Goal: Check status

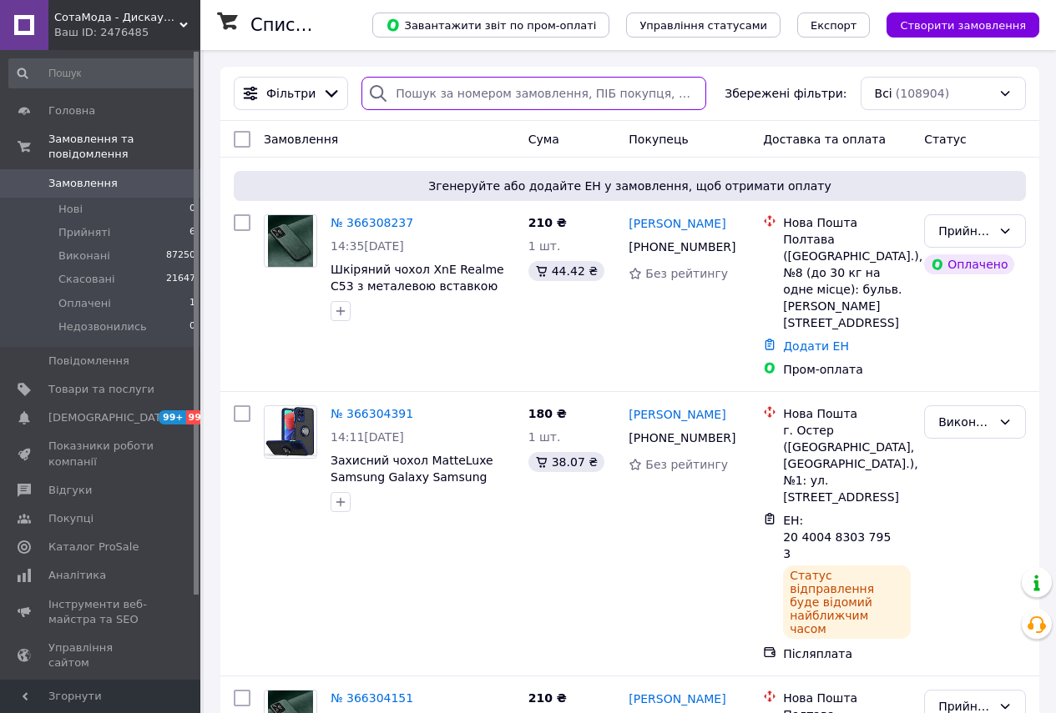
click at [436, 98] on input "search" at bounding box center [533, 93] width 345 height 33
paste input "366304151"
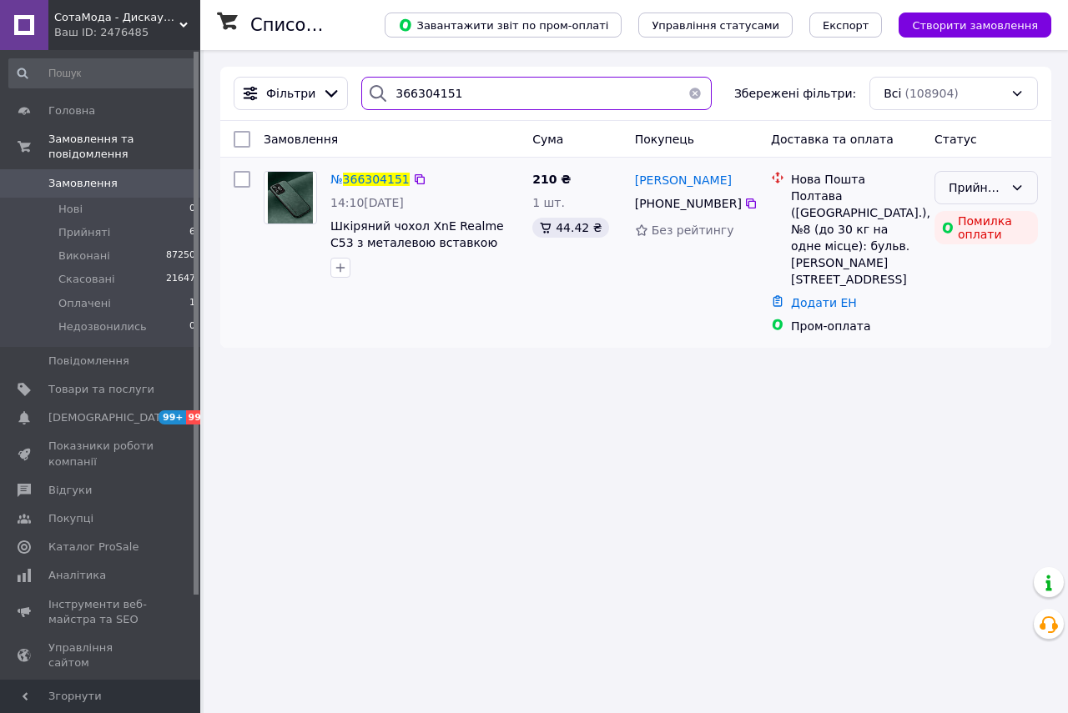
type input "366304151"
click at [1005, 184] on div "Прийнято" at bounding box center [986, 187] width 103 height 33
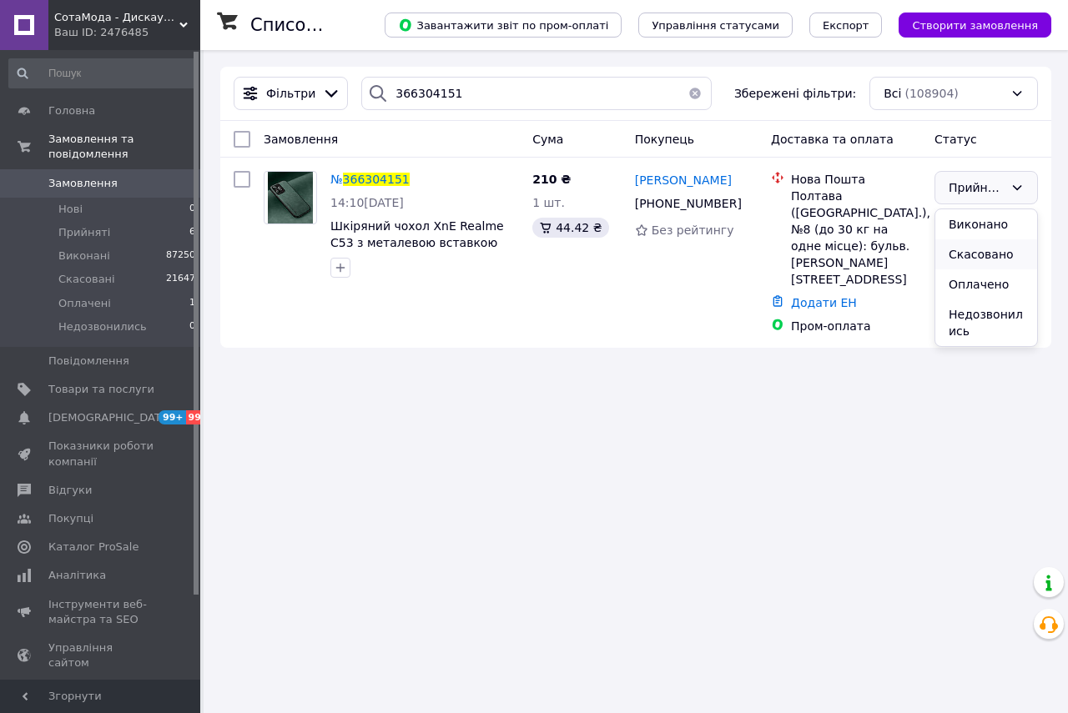
click at [983, 254] on li "Скасовано" at bounding box center [986, 254] width 102 height 30
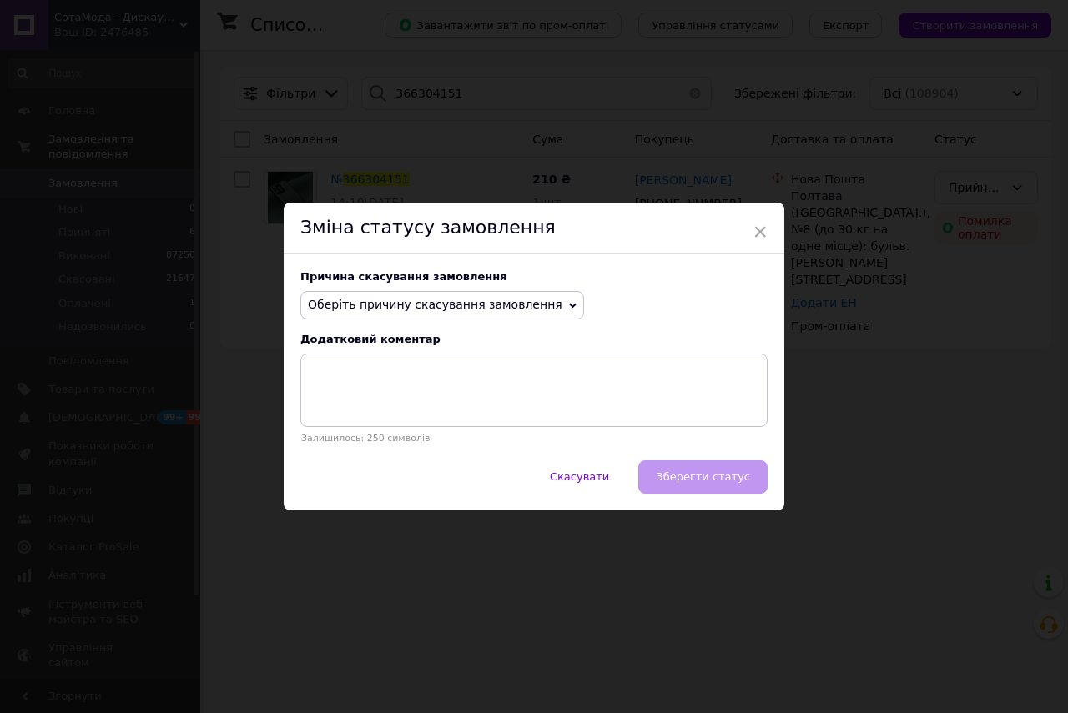
click at [530, 306] on span "Оберіть причину скасування замовлення" at bounding box center [442, 305] width 284 height 28
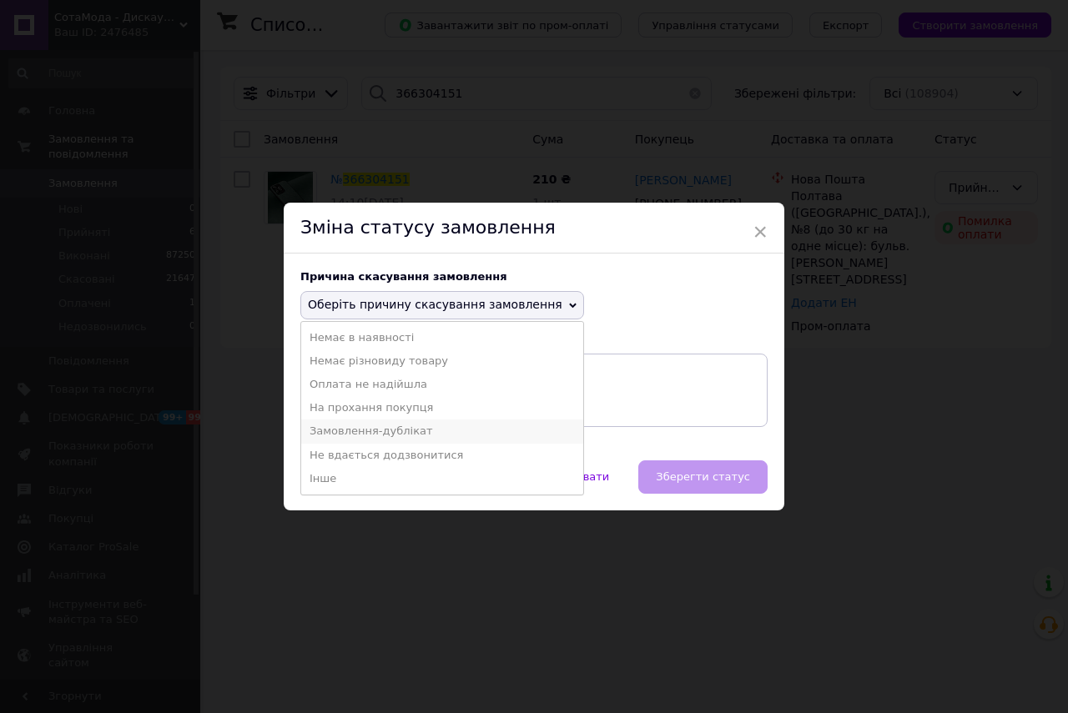
click at [387, 432] on li "Замовлення-дублікат" at bounding box center [442, 431] width 282 height 23
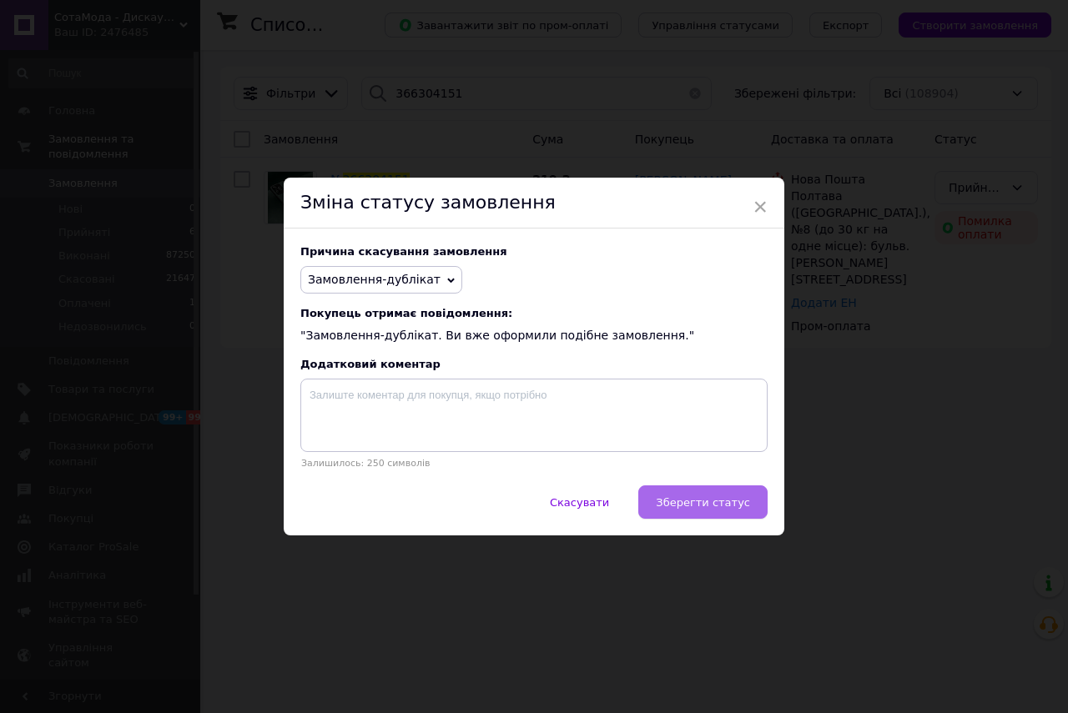
click at [723, 506] on span "Зберегти статус" at bounding box center [703, 502] width 94 height 13
